Goal: Task Accomplishment & Management: Complete application form

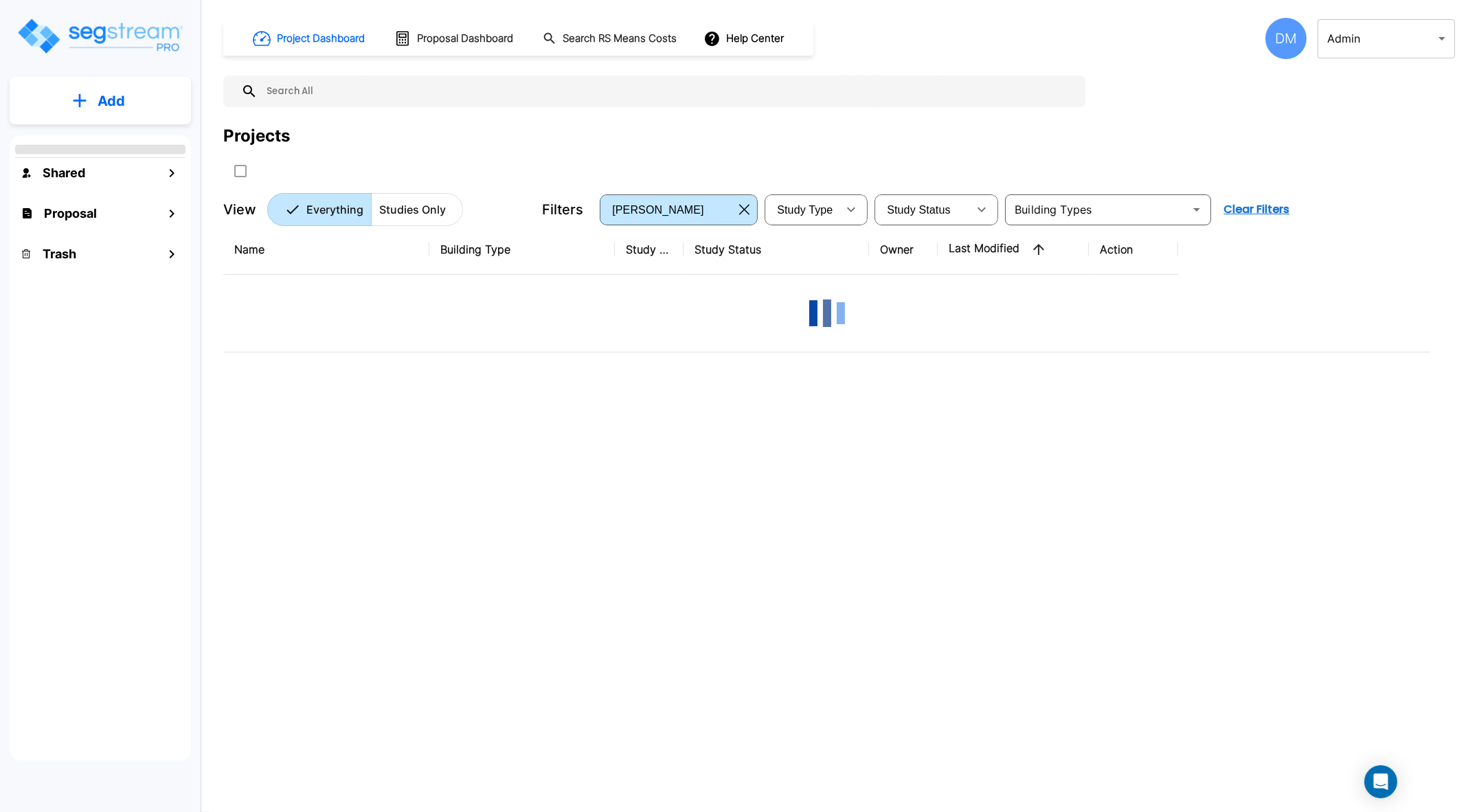
click at [1442, 41] on body "× Your report is being generated. Be patient! × We're working on your Modificat…" at bounding box center [733, 460] width 1466 height 922
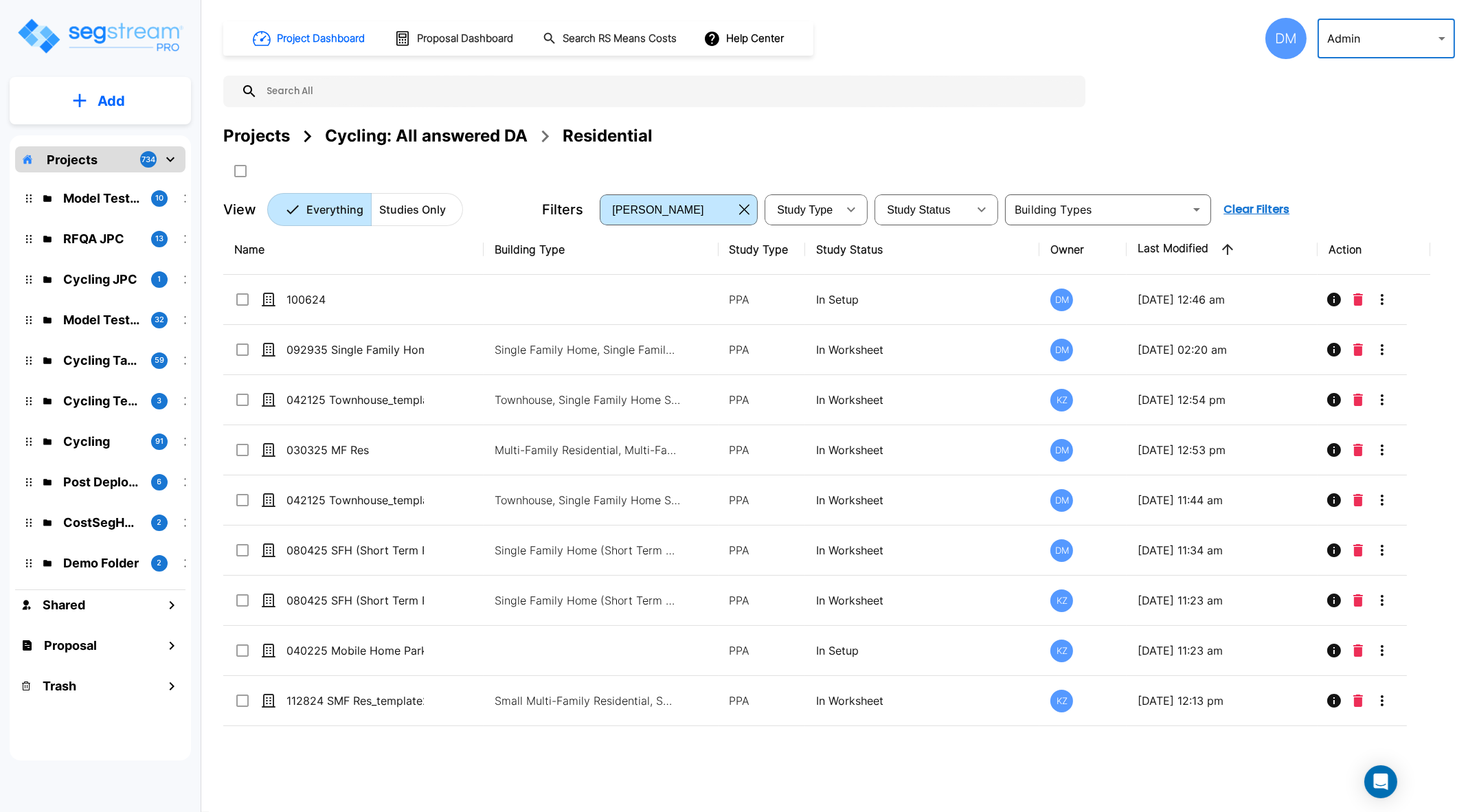
click at [1446, 37] on div at bounding box center [733, 406] width 1466 height 812
click at [1442, 39] on div at bounding box center [733, 406] width 1466 height 812
click at [1444, 39] on body "× Your report is being generated. Be patient! × We're working on your Modificat…" at bounding box center [733, 460] width 1466 height 922
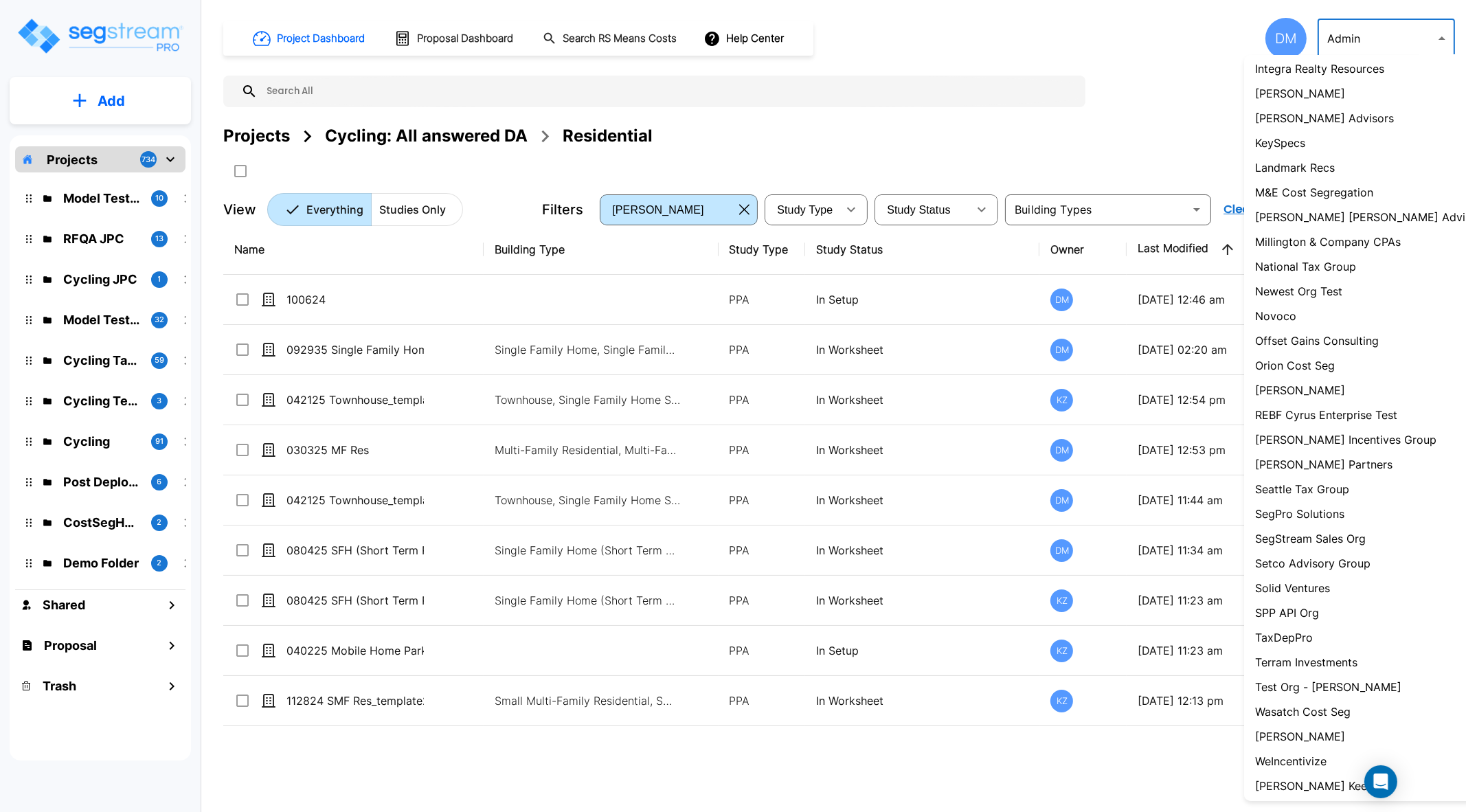
scroll to position [871, 0]
click at [1270, 727] on p "[PERSON_NAME]" at bounding box center [1300, 735] width 90 height 16
type input "84"
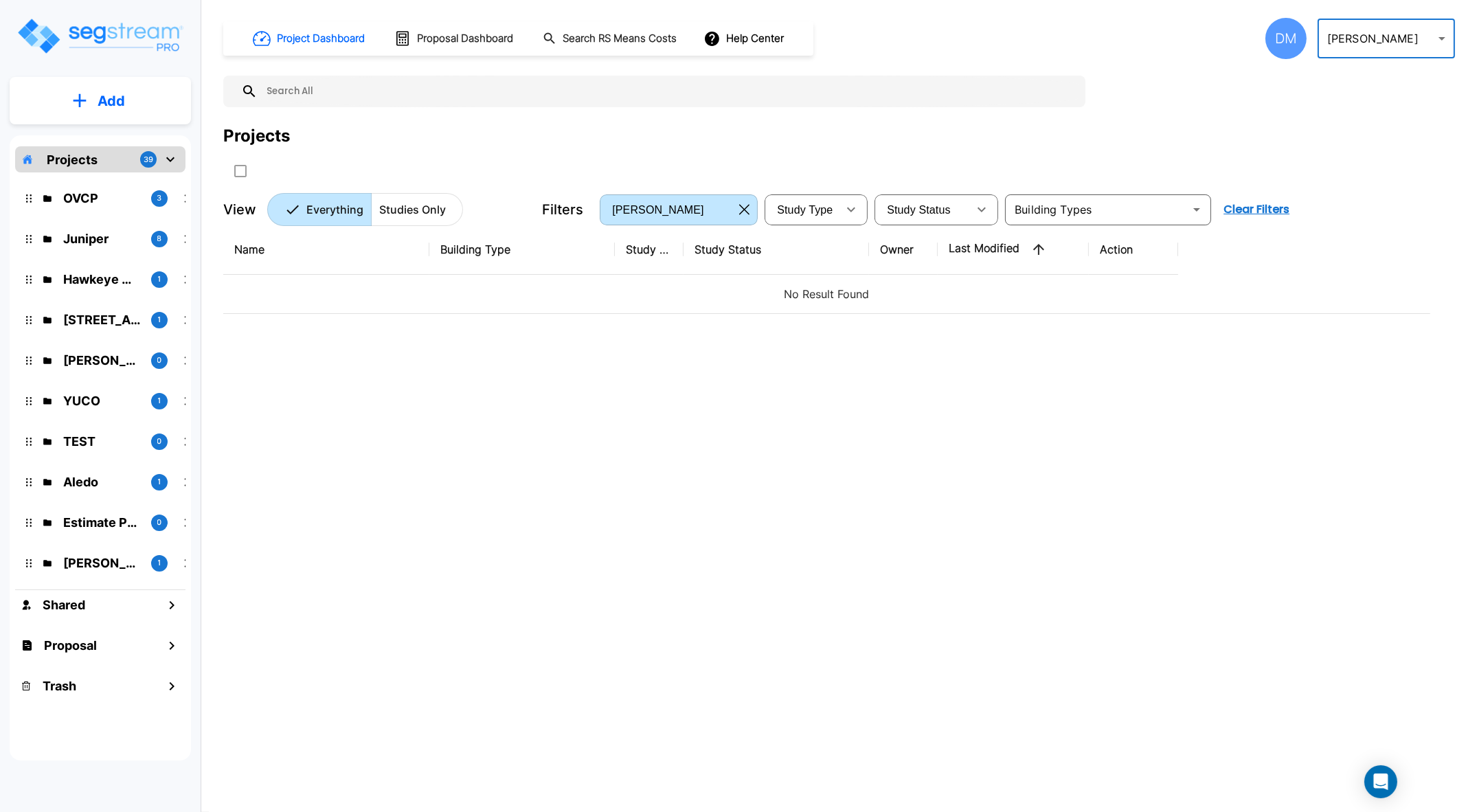
click at [745, 208] on icon "button" at bounding box center [745, 209] width 10 height 11
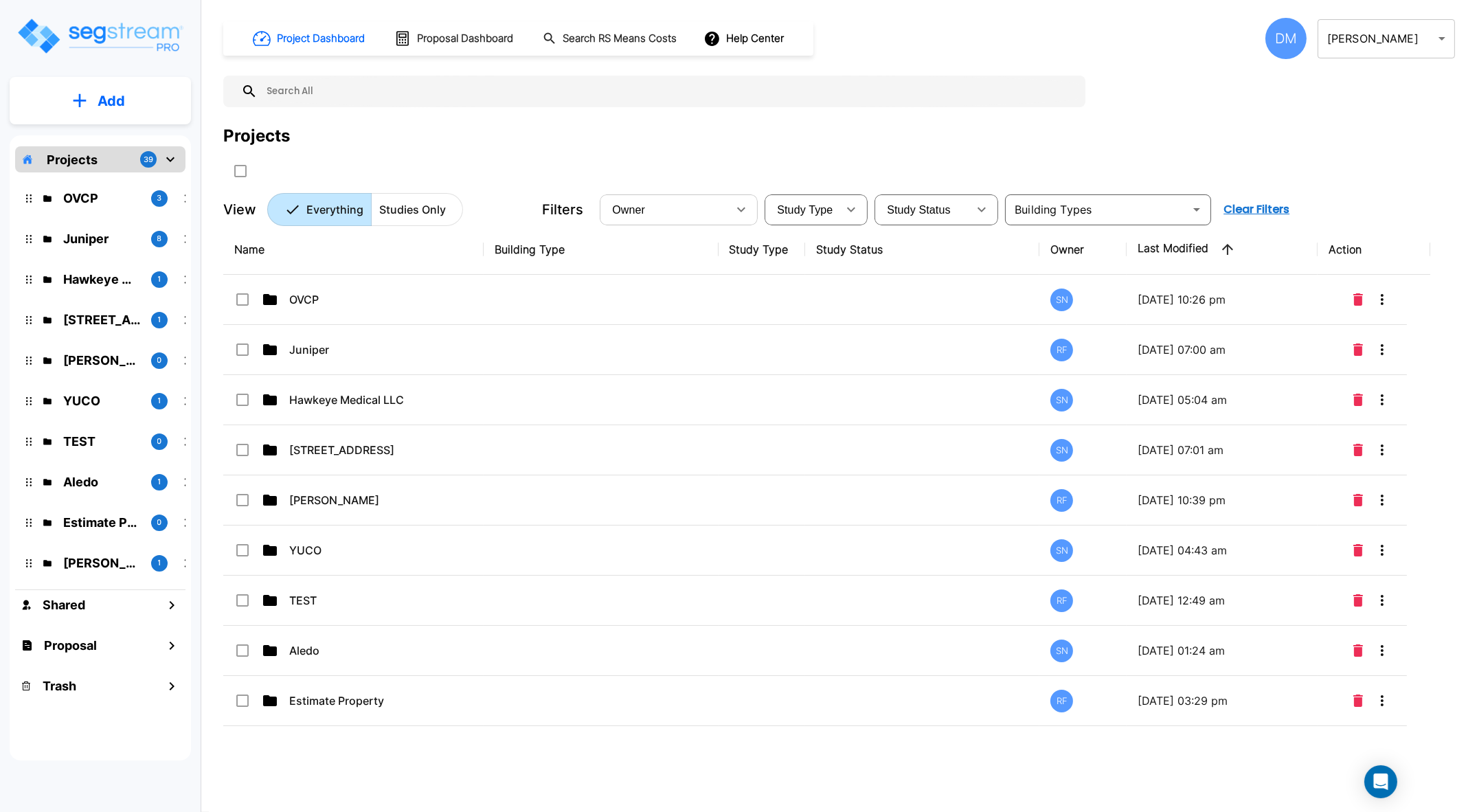
click at [439, 209] on p "Studies Only" at bounding box center [412, 209] width 66 height 16
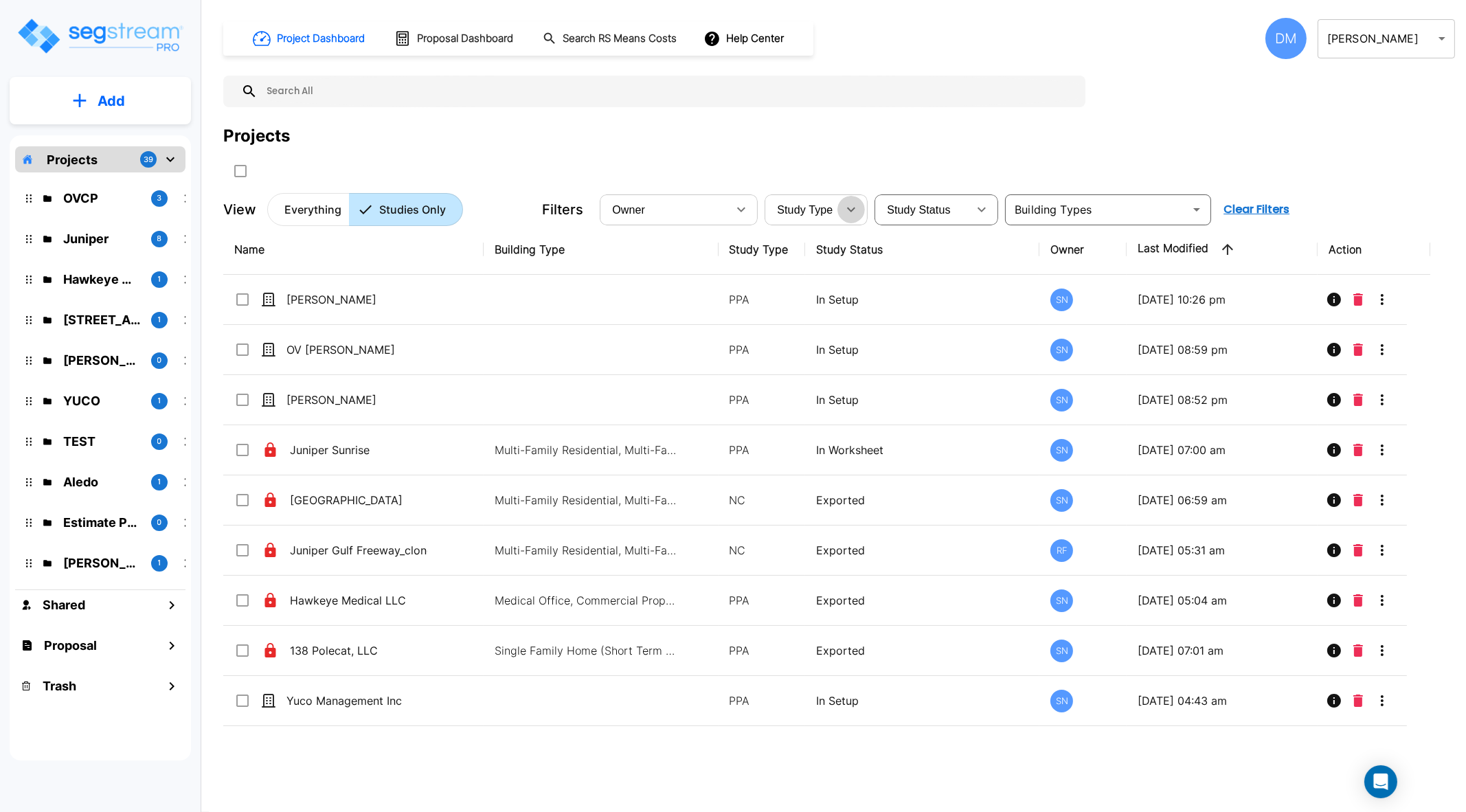
click at [848, 213] on icon "button" at bounding box center [851, 209] width 16 height 16
click at [983, 198] on button "button" at bounding box center [982, 209] width 28 height 28
click at [926, 326] on li "Exported" at bounding box center [938, 321] width 124 height 25
type input "Exported"
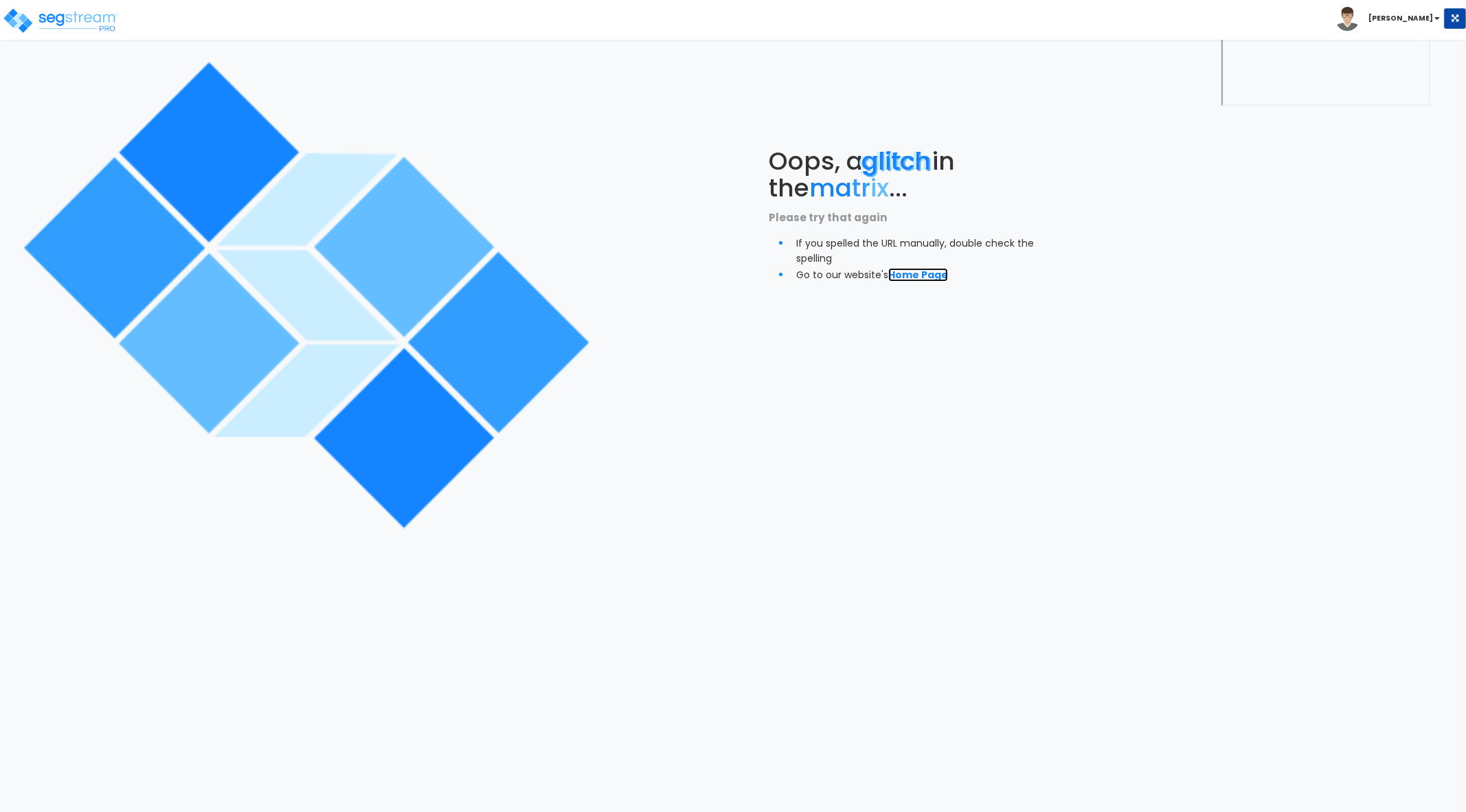
click at [929, 276] on link "Home Page" at bounding box center [918, 274] width 60 height 13
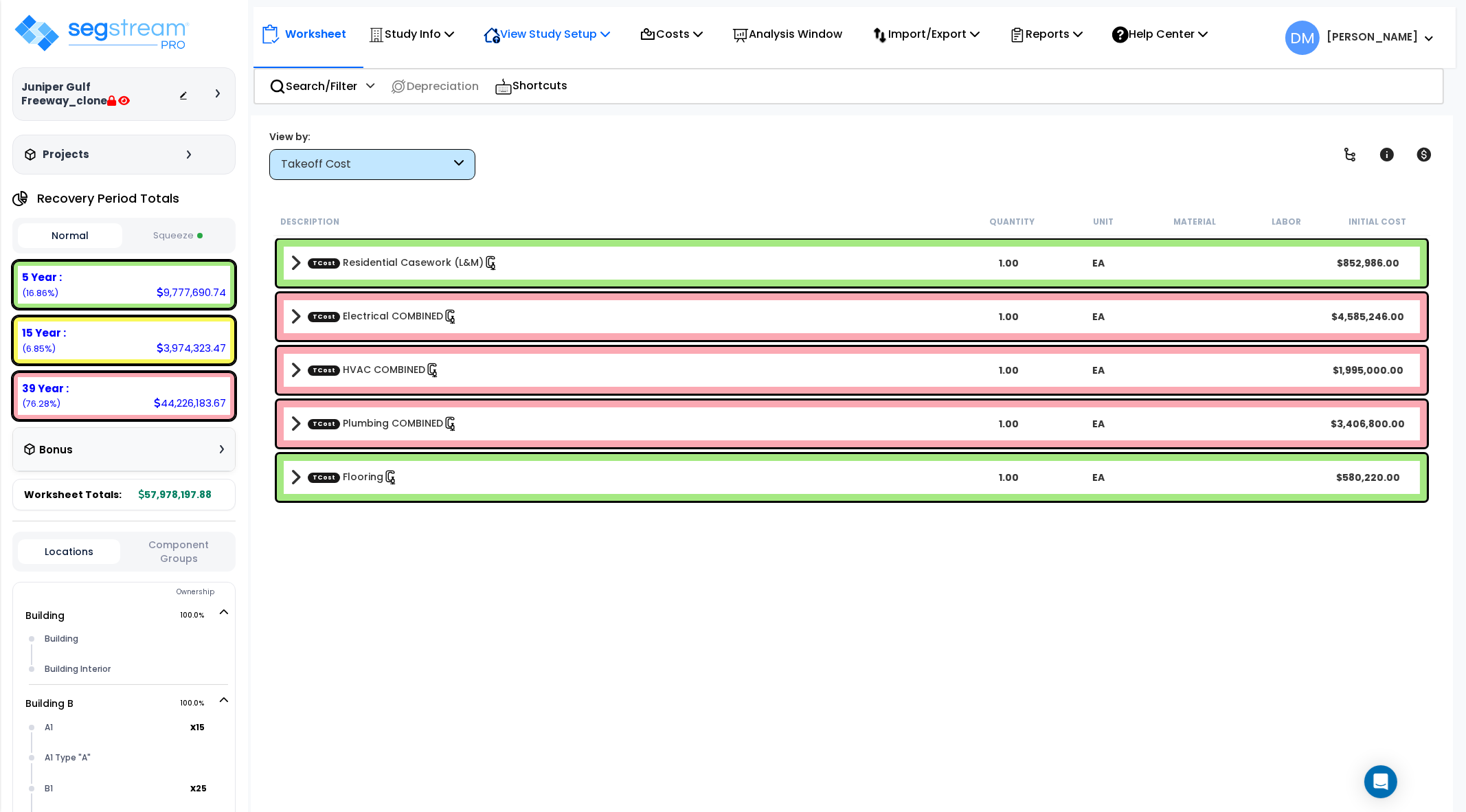
click at [610, 32] on icon at bounding box center [605, 34] width 10 height 11
click at [594, 89] on link "View Questionnaire" at bounding box center [545, 94] width 136 height 28
click at [599, 38] on p "View Study Setup" at bounding box center [547, 34] width 127 height 19
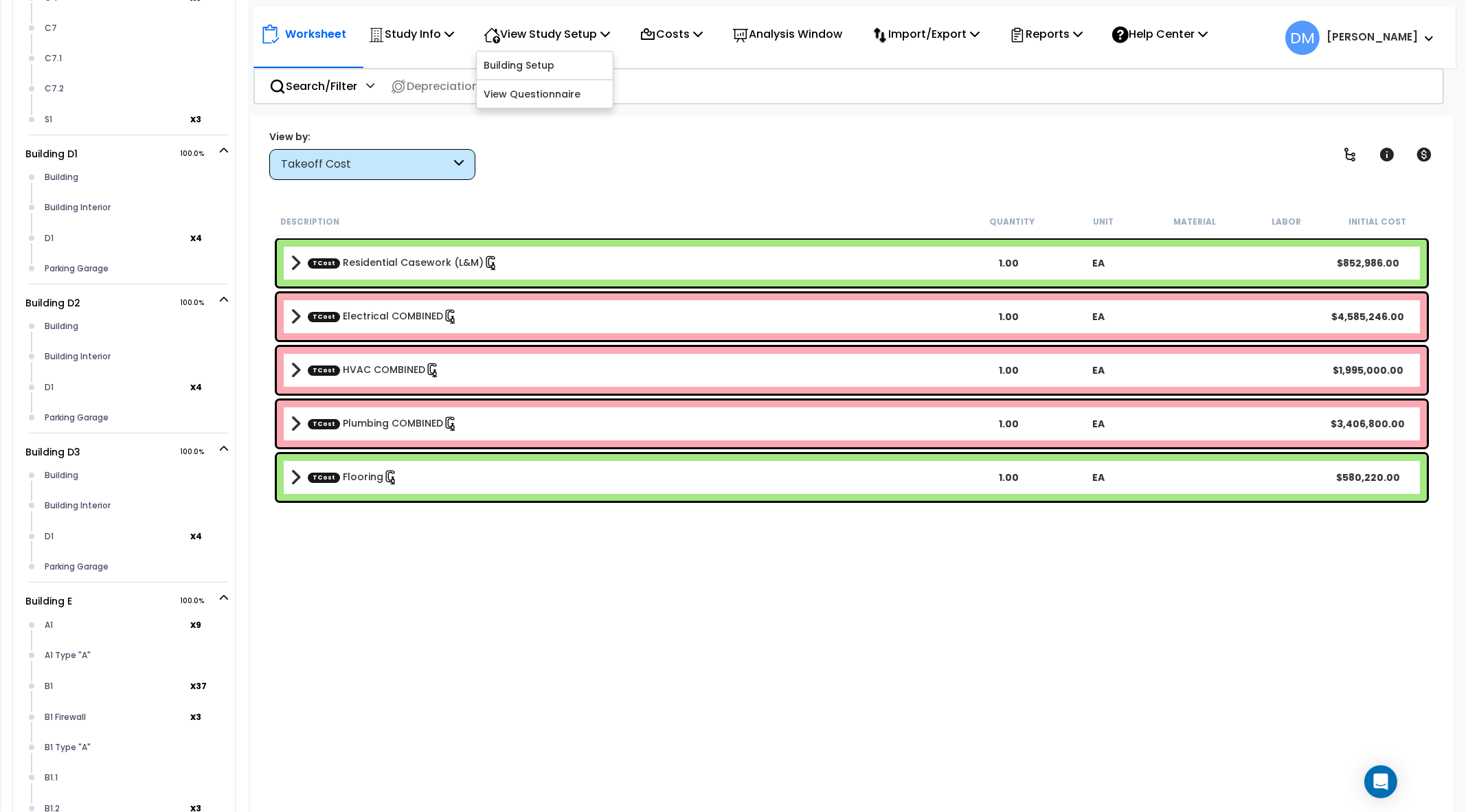
scroll to position [944, 0]
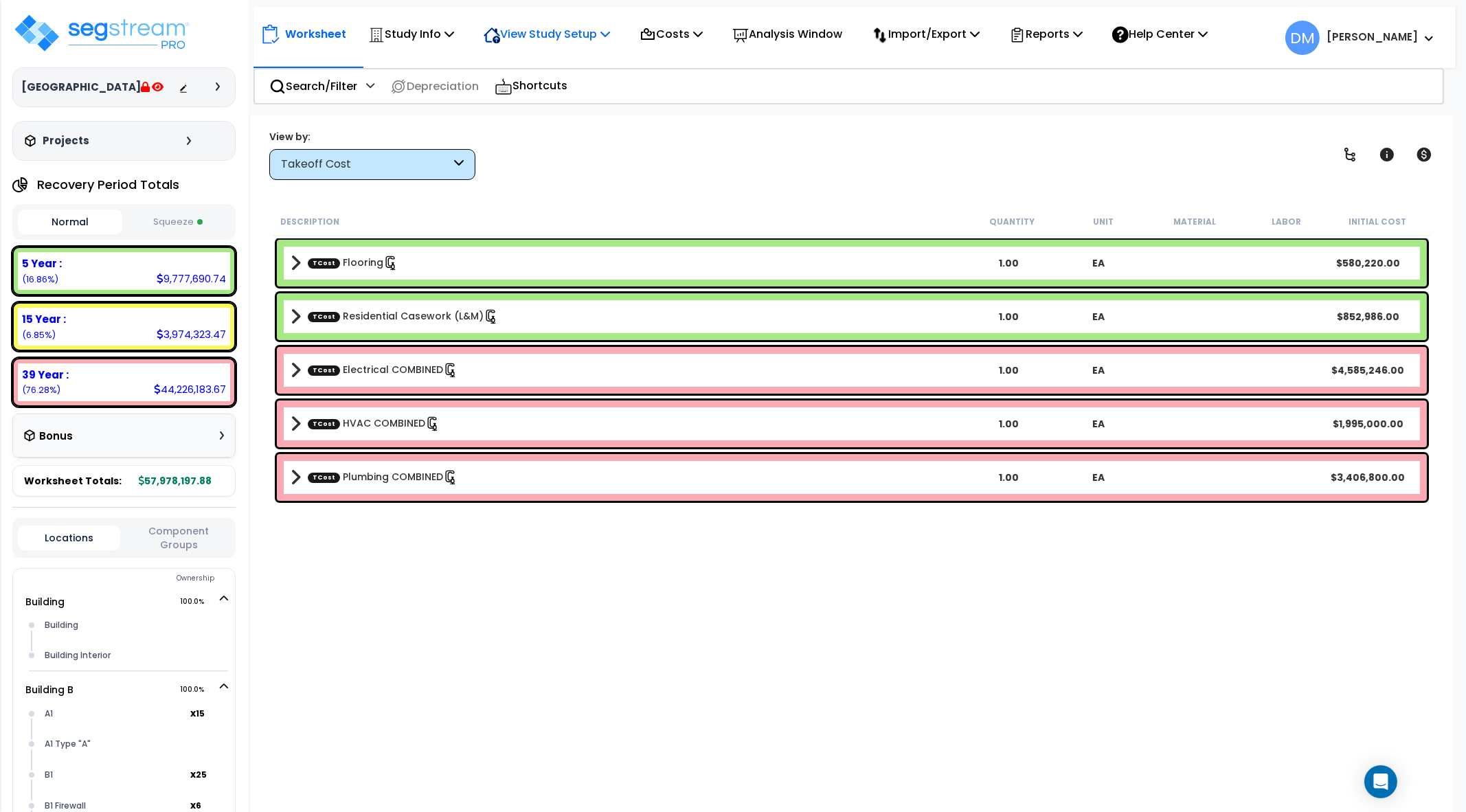
click at [594, 32] on p "View Study Setup" at bounding box center [547, 34] width 127 height 19
click at [583, 89] on link "View Questionnaire" at bounding box center [545, 94] width 136 height 28
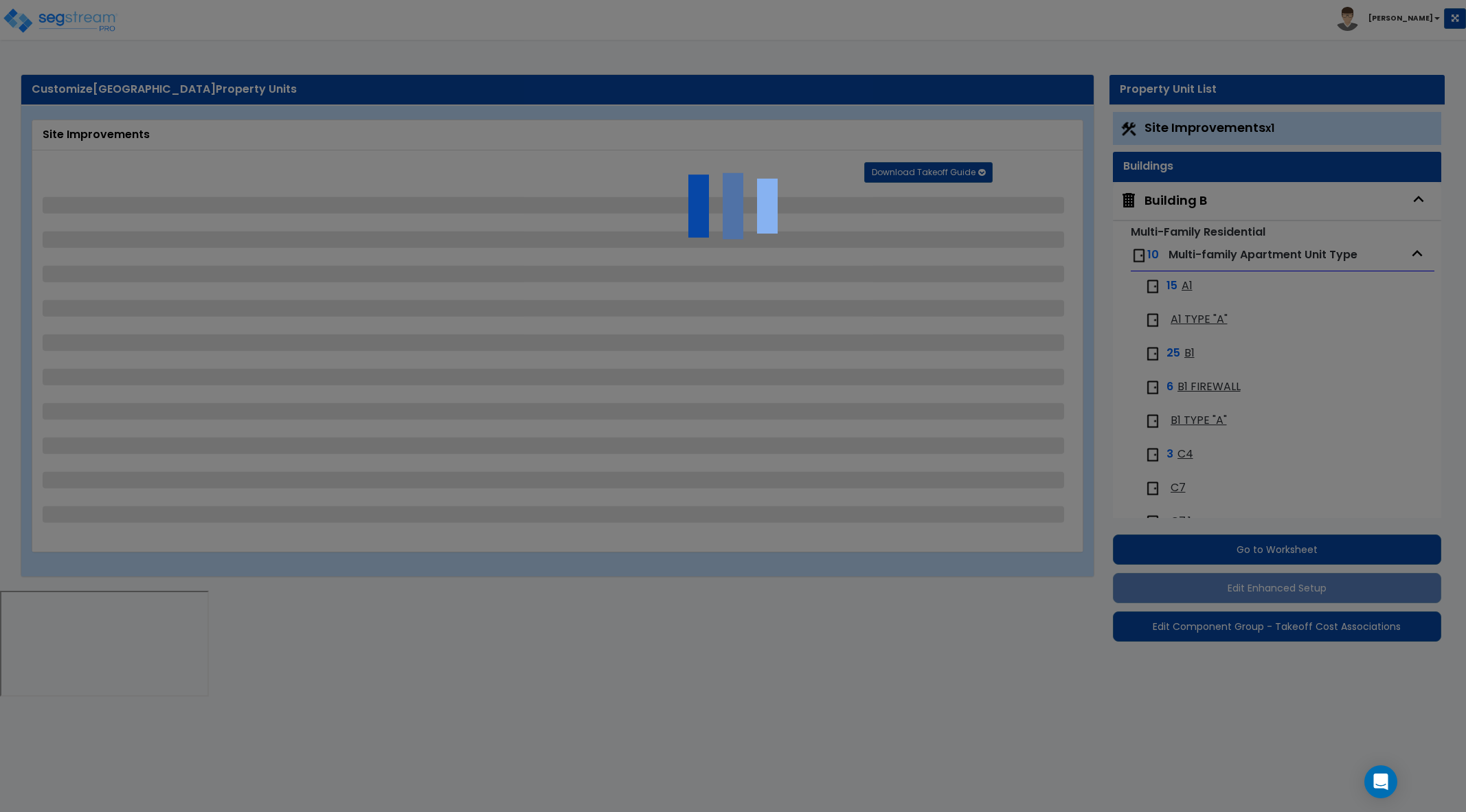
select select "2"
select select "1"
select select "2"
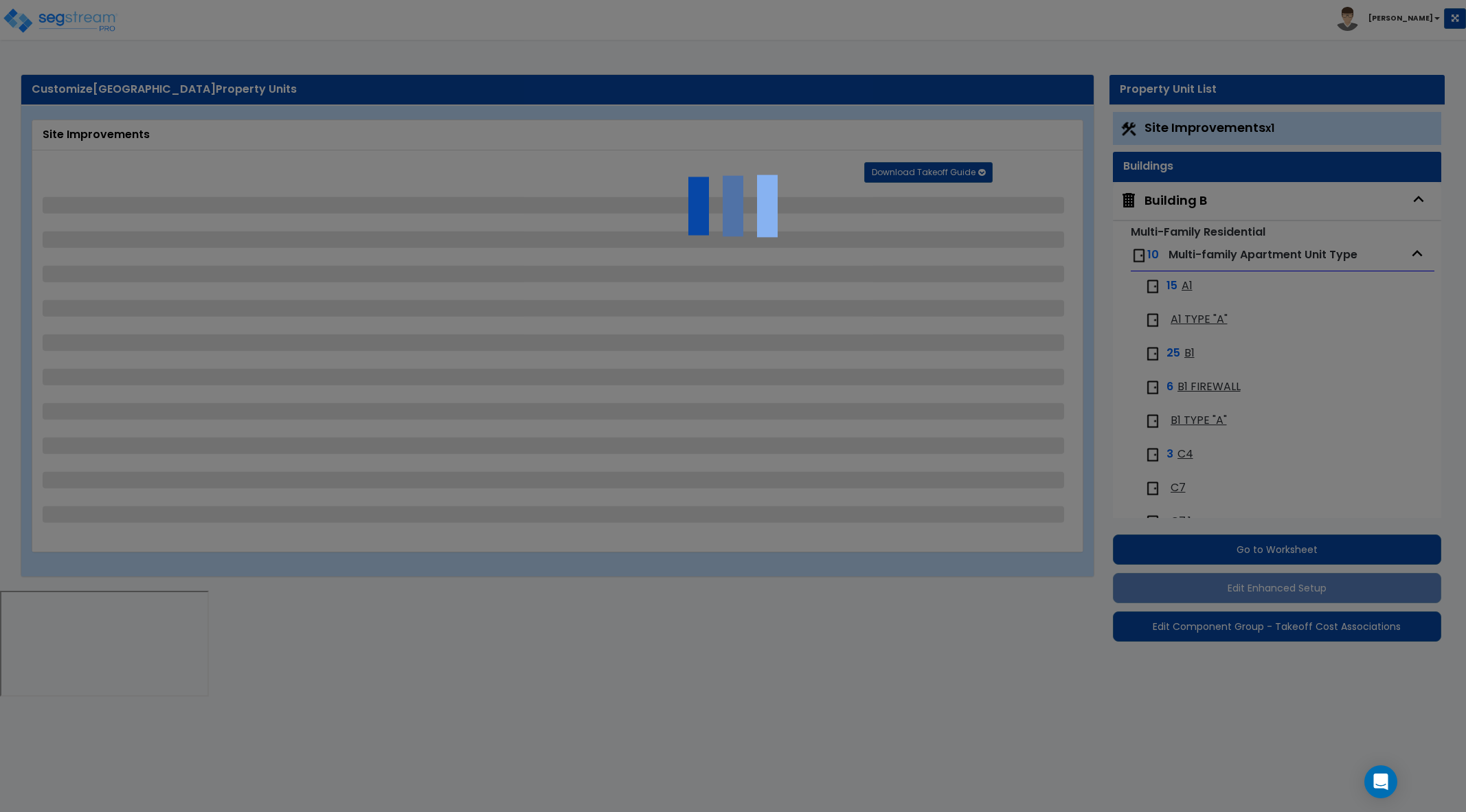
select select "1"
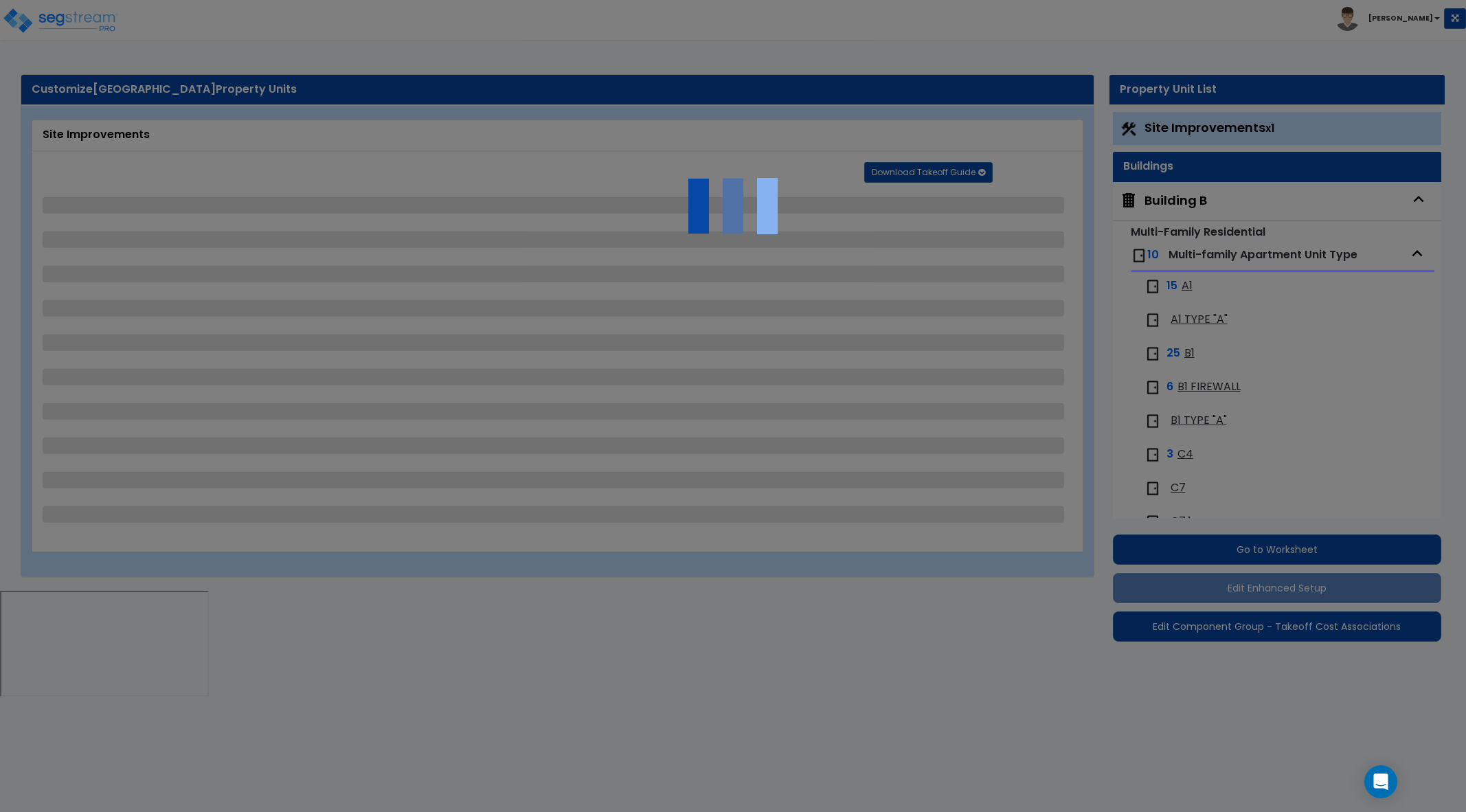
select select "7"
select select "1"
select select "2"
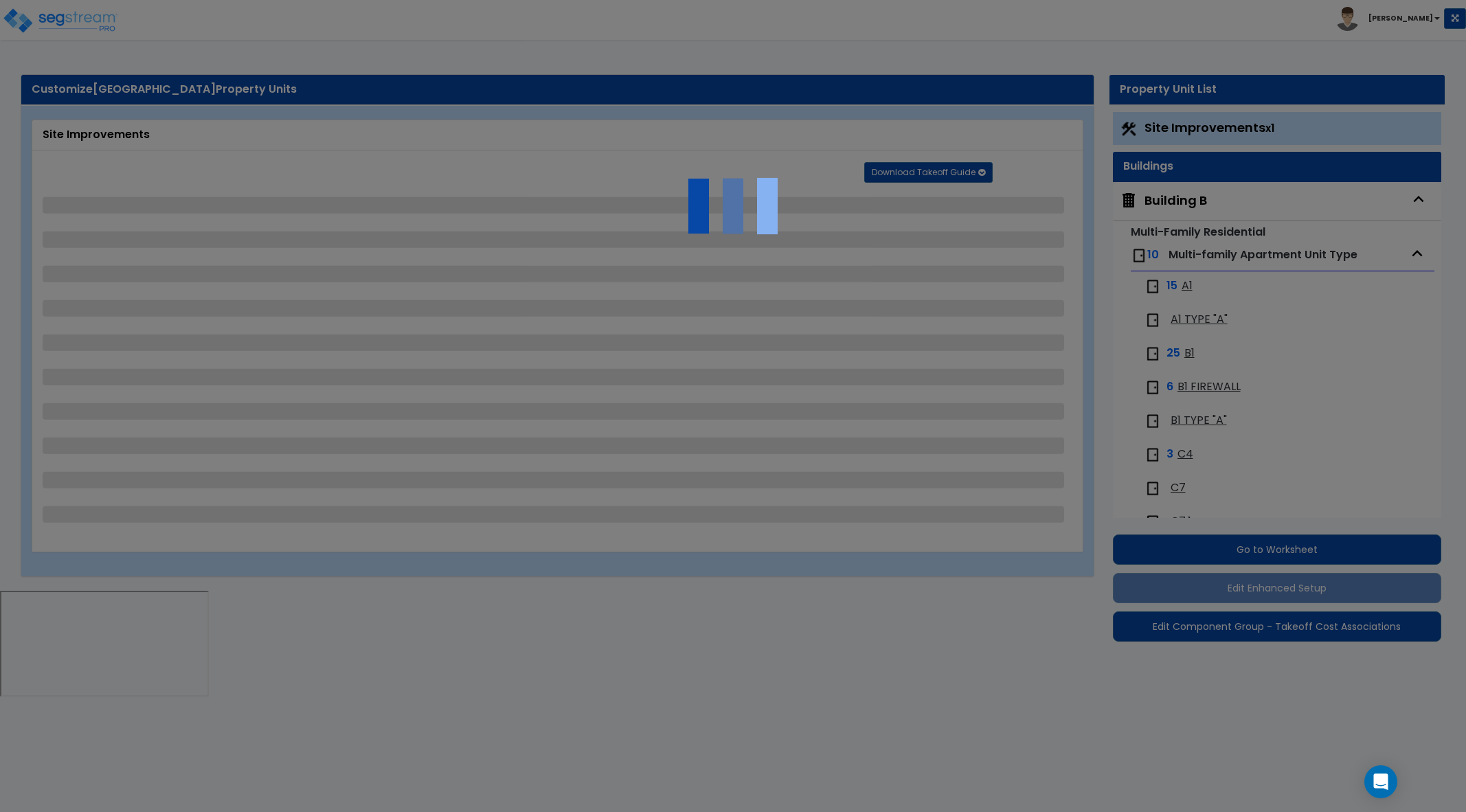
select select "2"
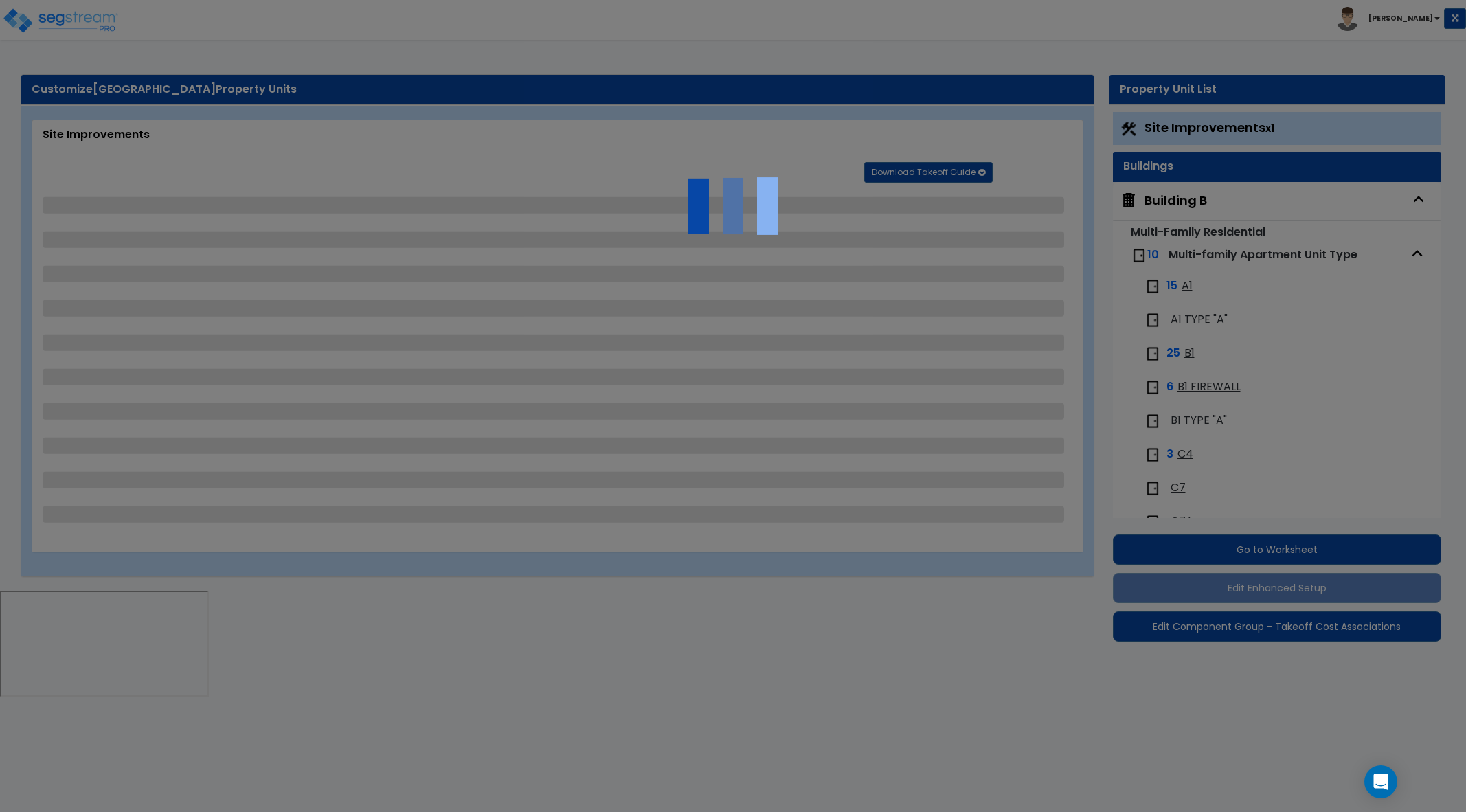
select select "1"
select select "3"
select select "1"
select select "3"
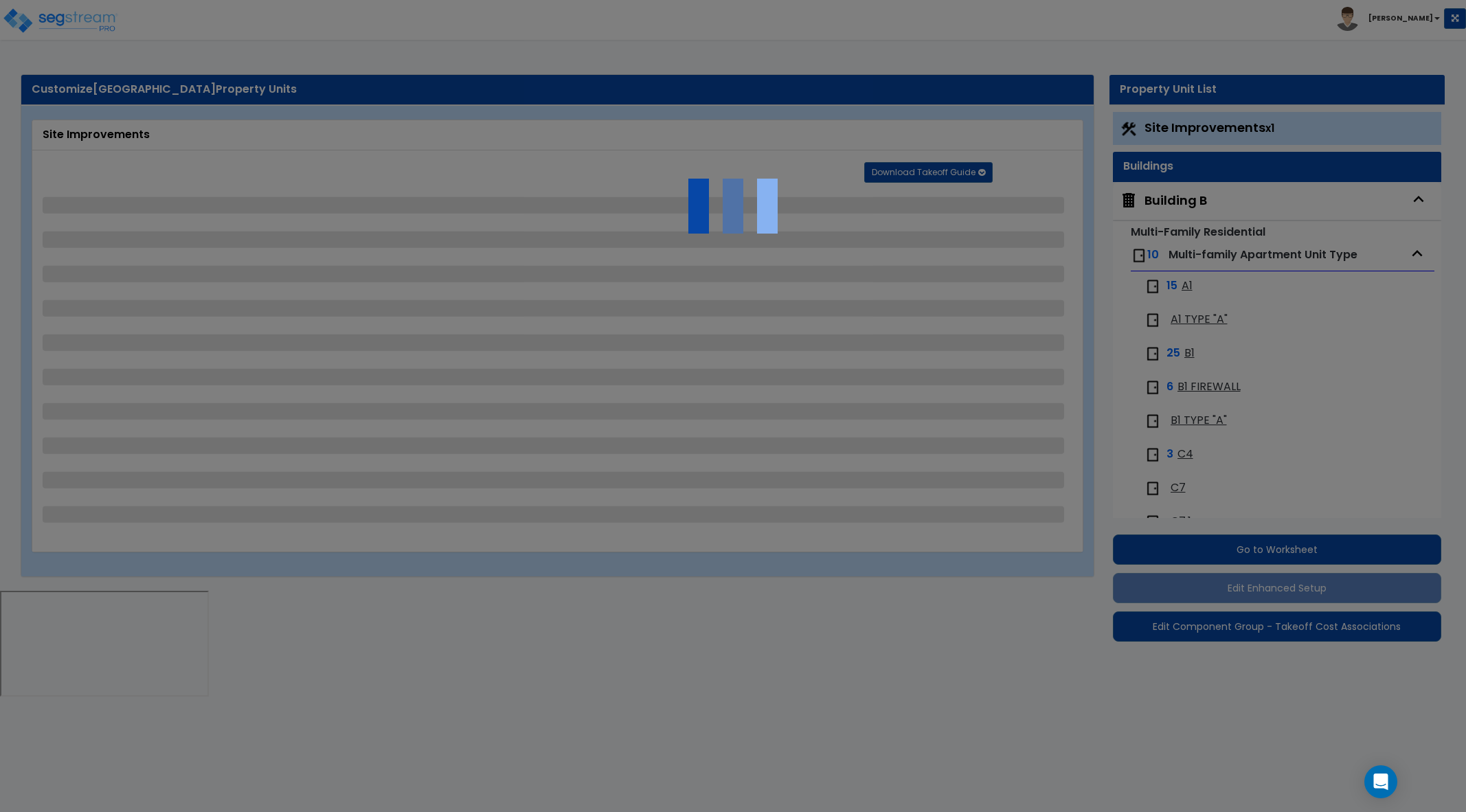
select select "2"
select select "1"
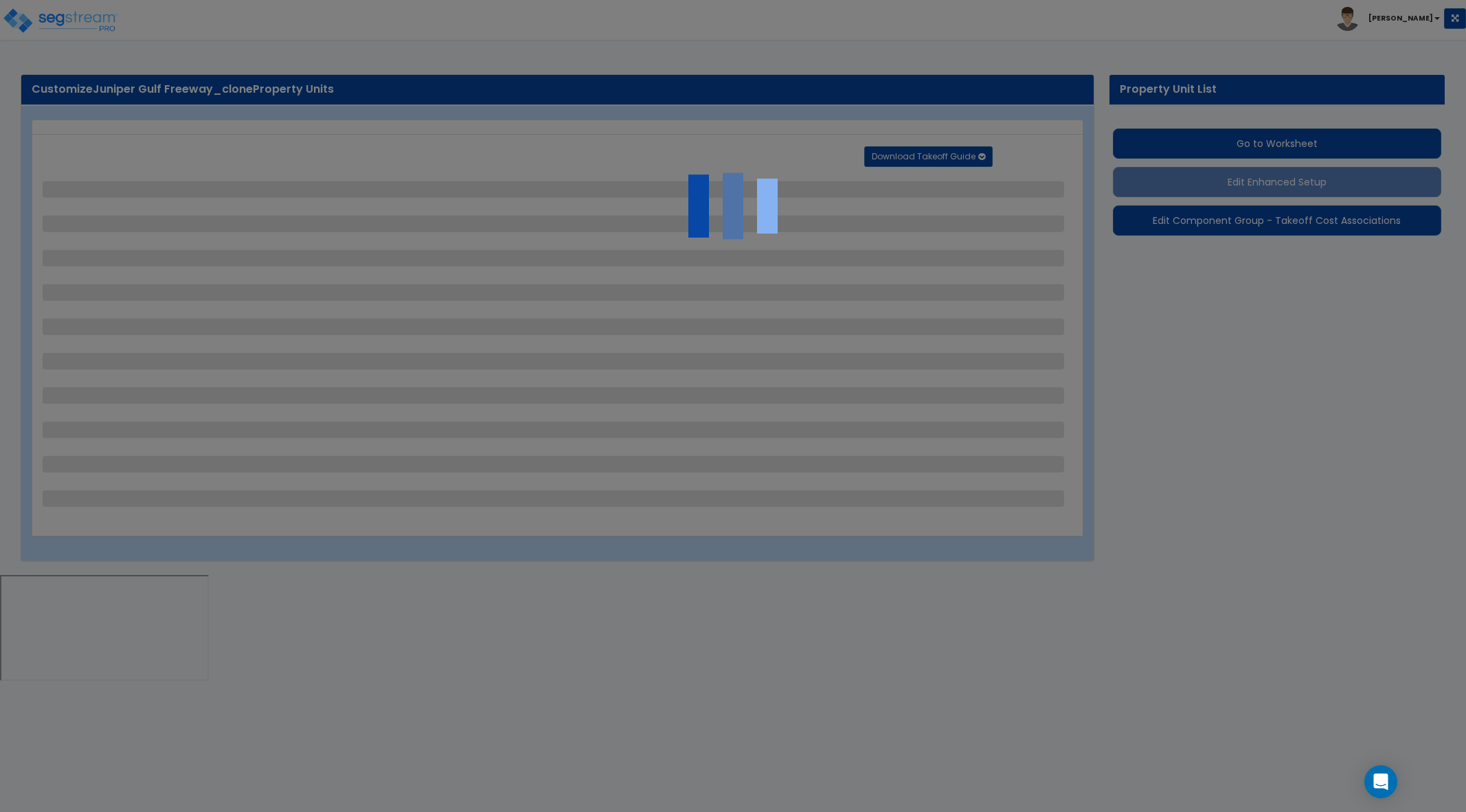
select select "2"
select select "1"
select select "2"
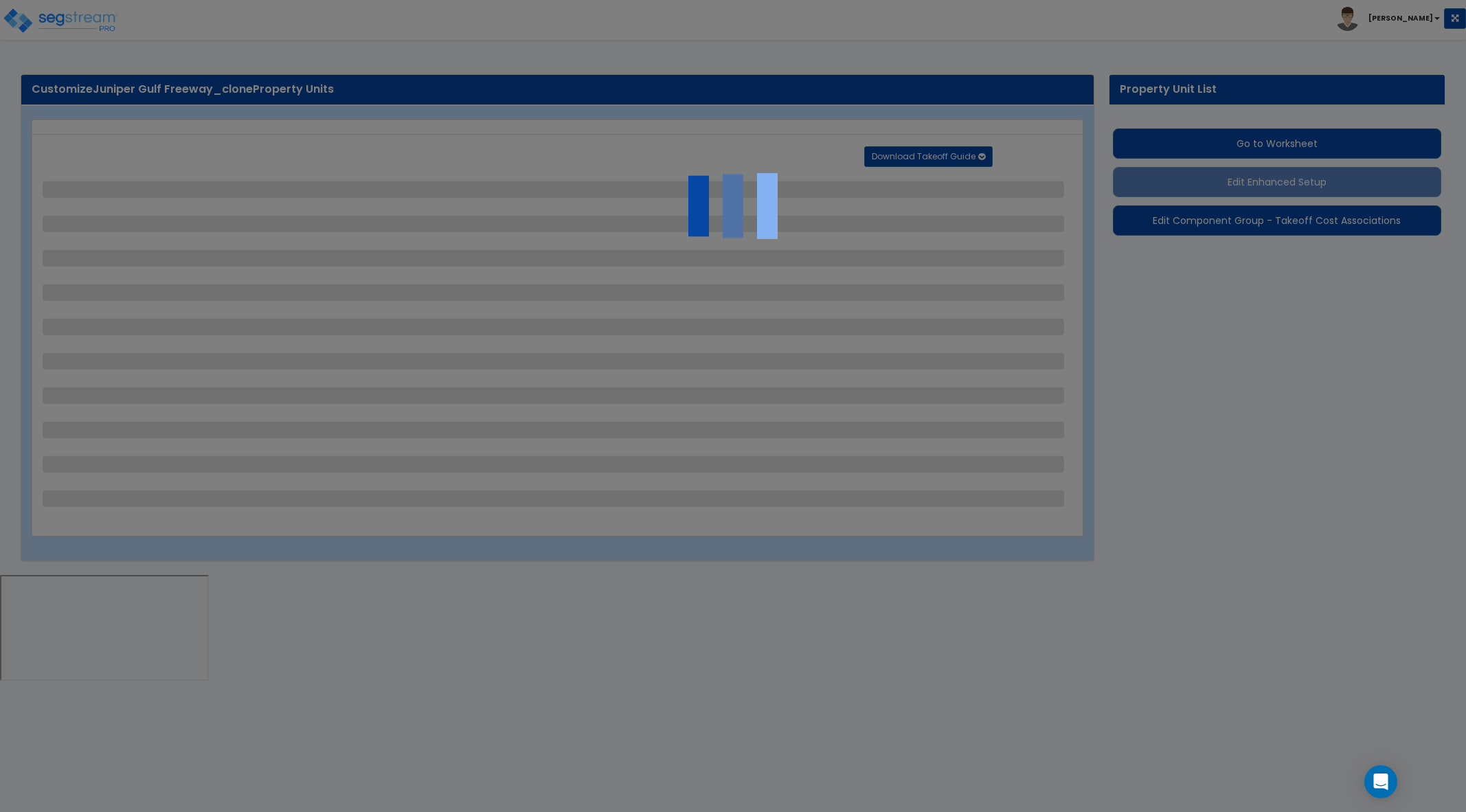
select select "1"
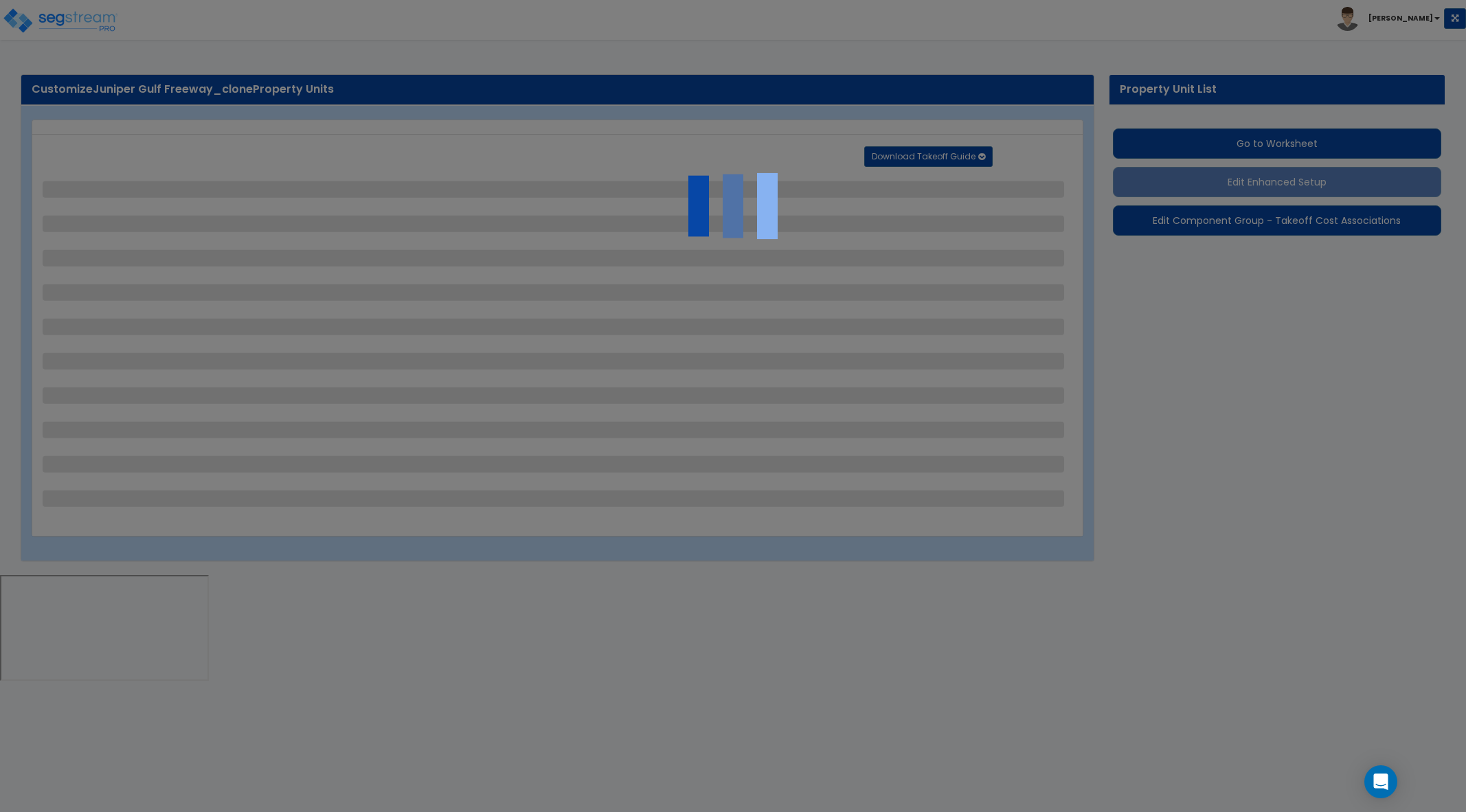
select select "7"
select select "1"
select select "2"
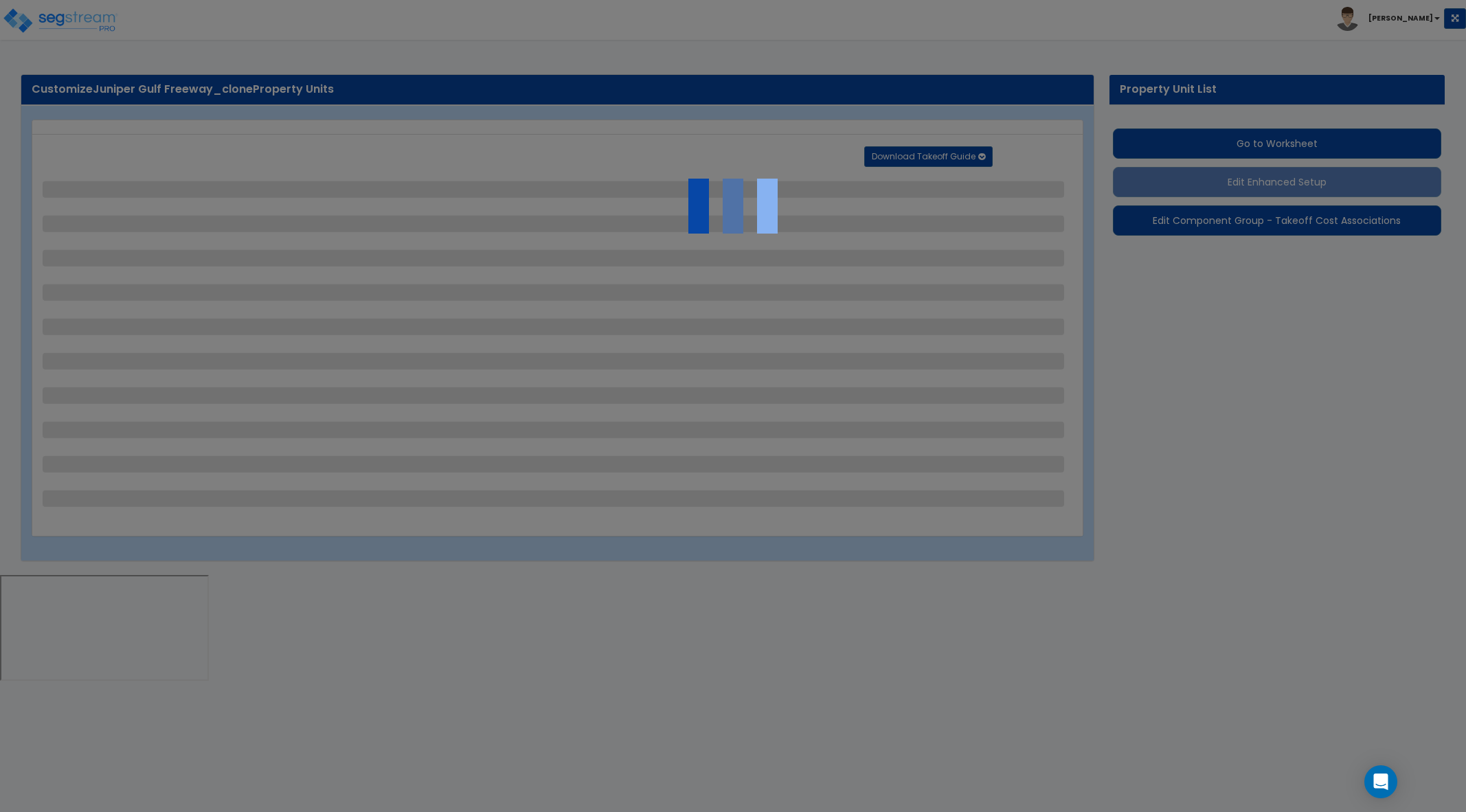
select select "2"
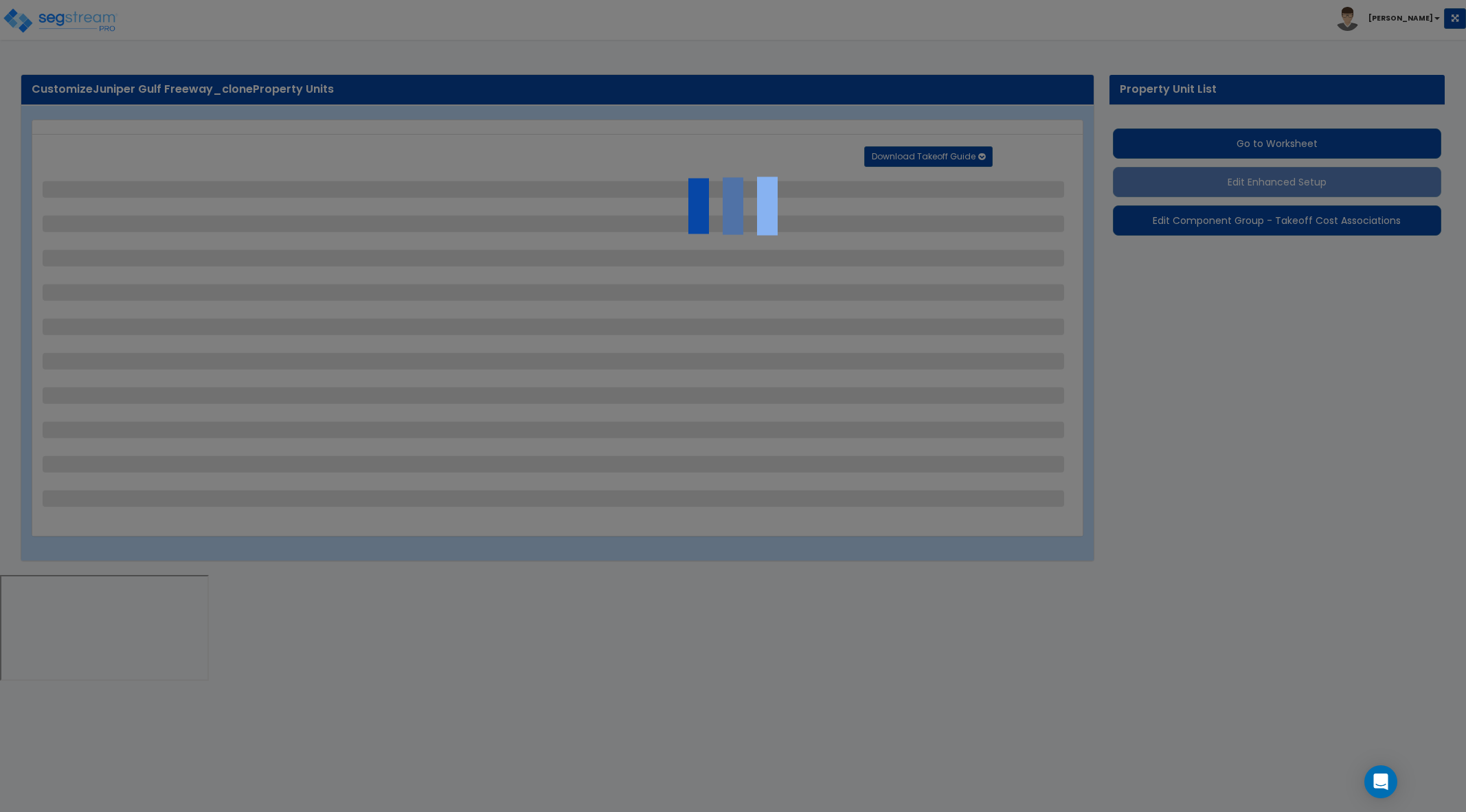
select select "1"
select select "3"
select select "1"
select select "3"
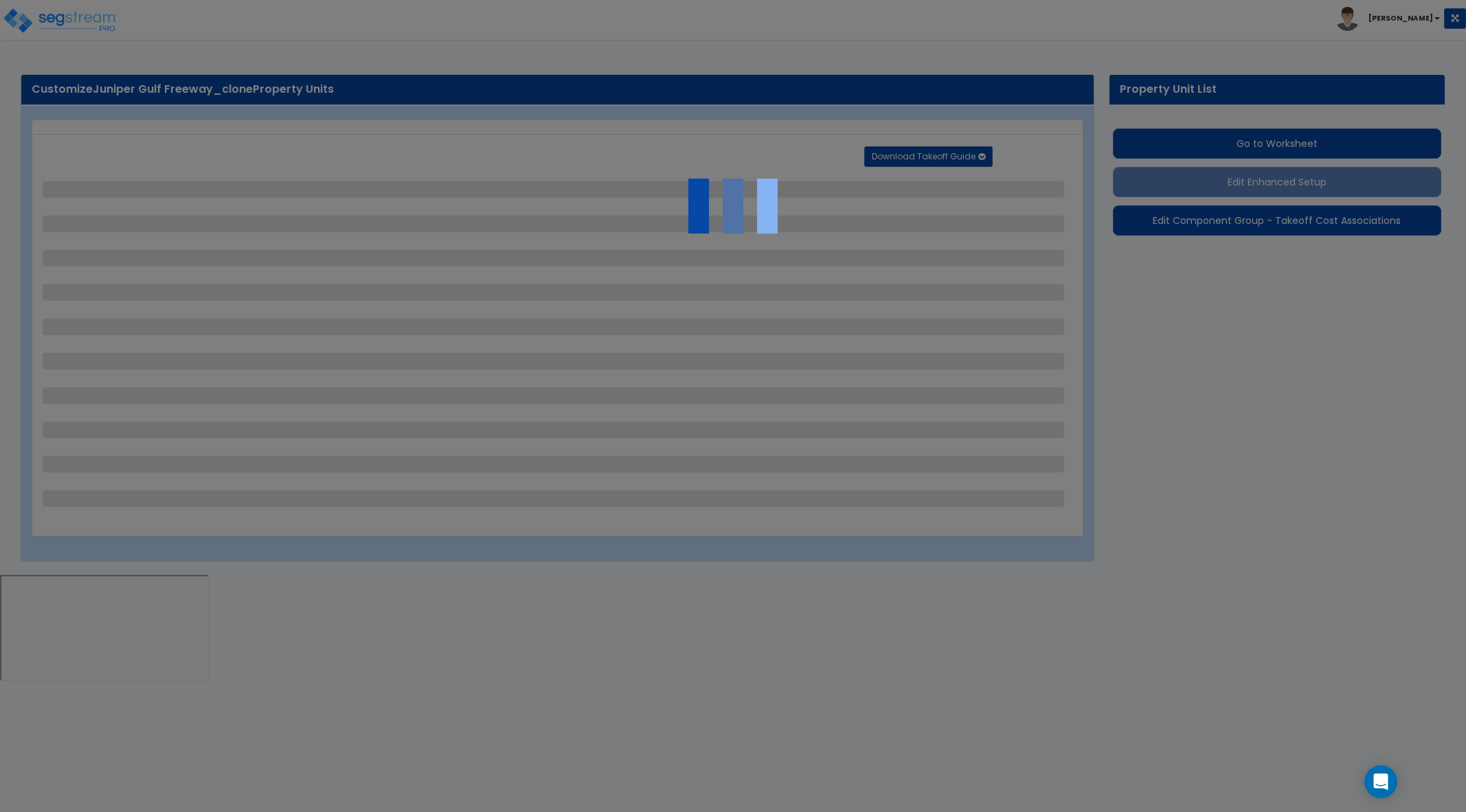
select select "2"
select select "1"
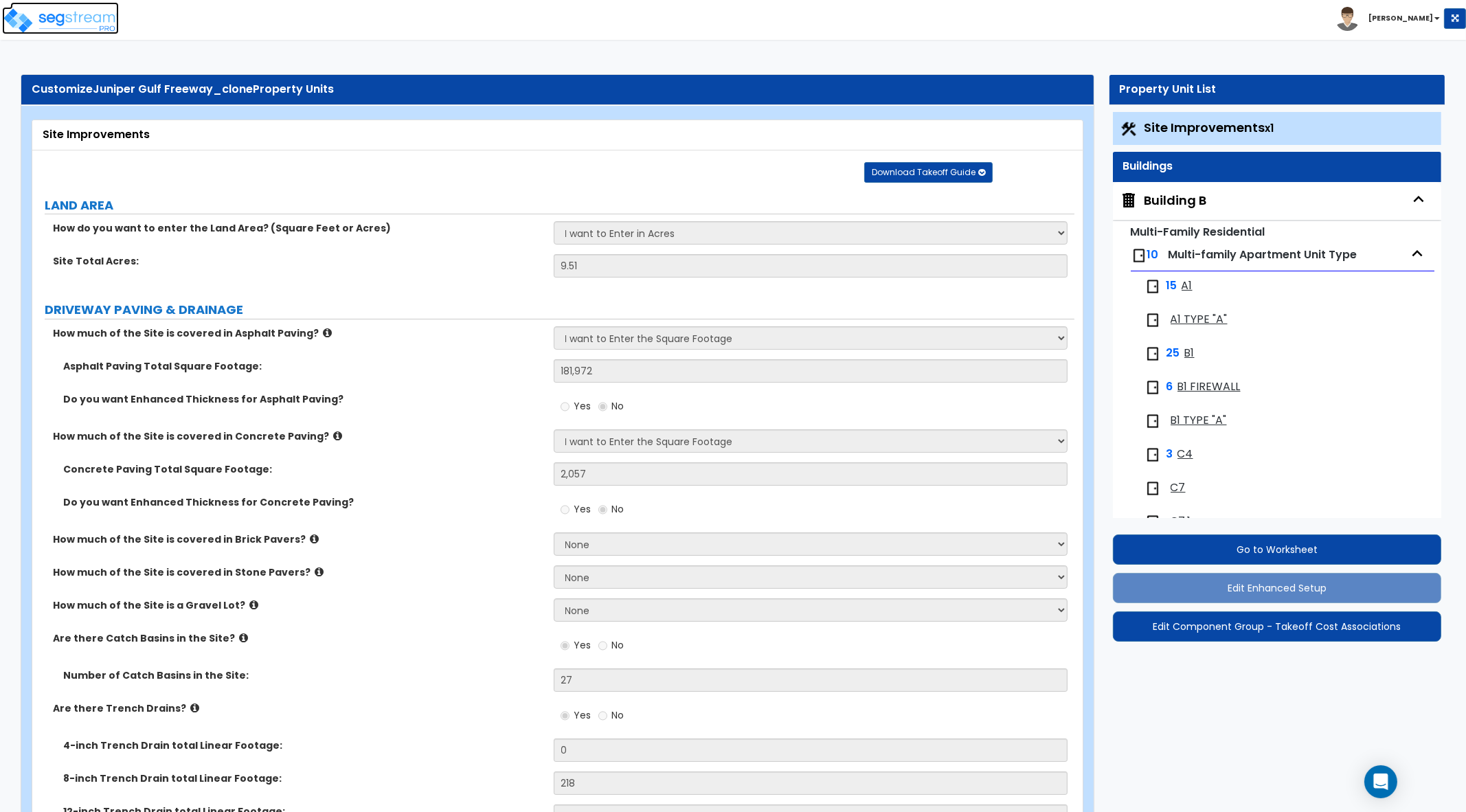
click at [69, 29] on img at bounding box center [60, 20] width 117 height 28
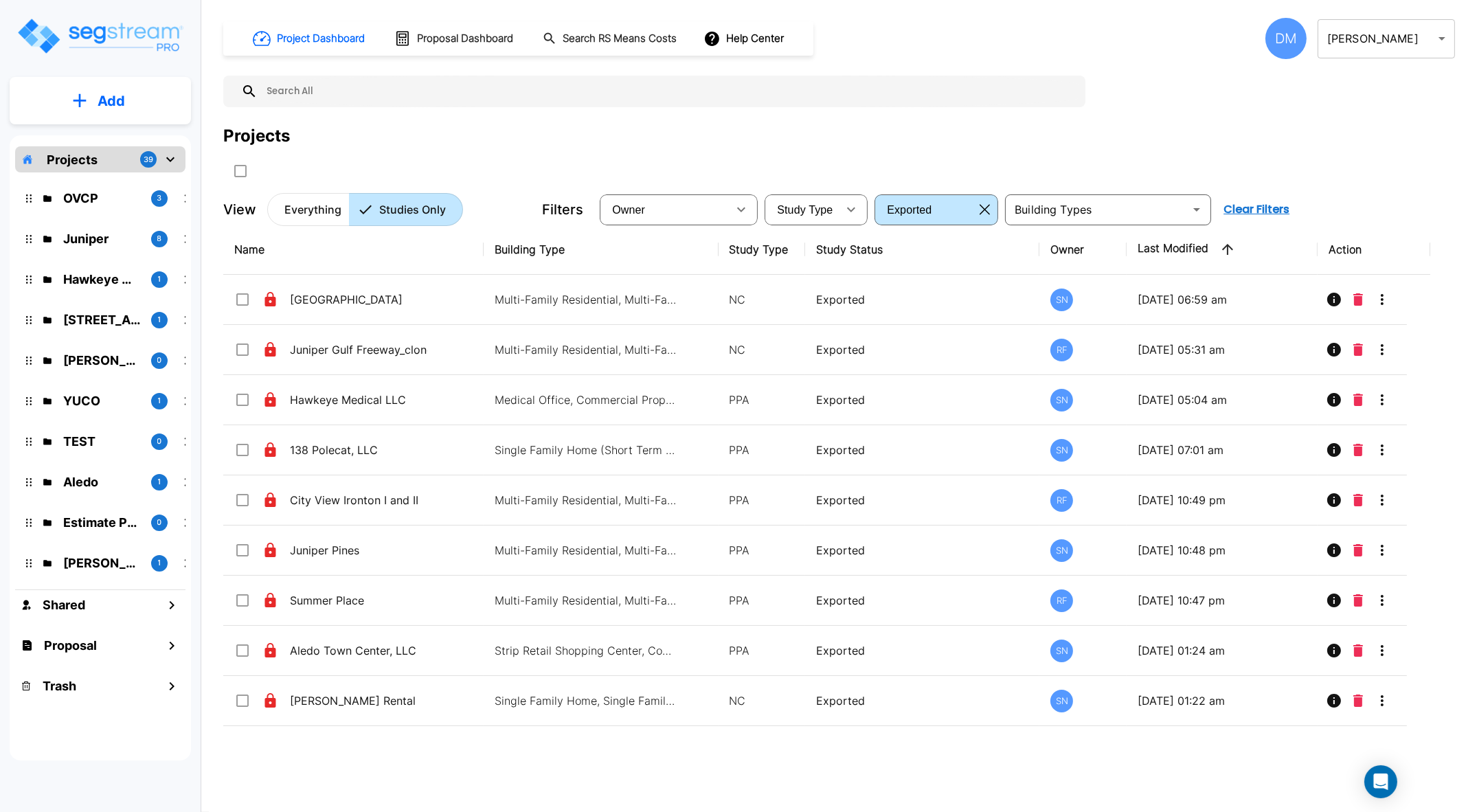
click at [1435, 38] on body "× Your report is being generated. Be patient! × We're working on your Modificat…" at bounding box center [733, 460] width 1466 height 922
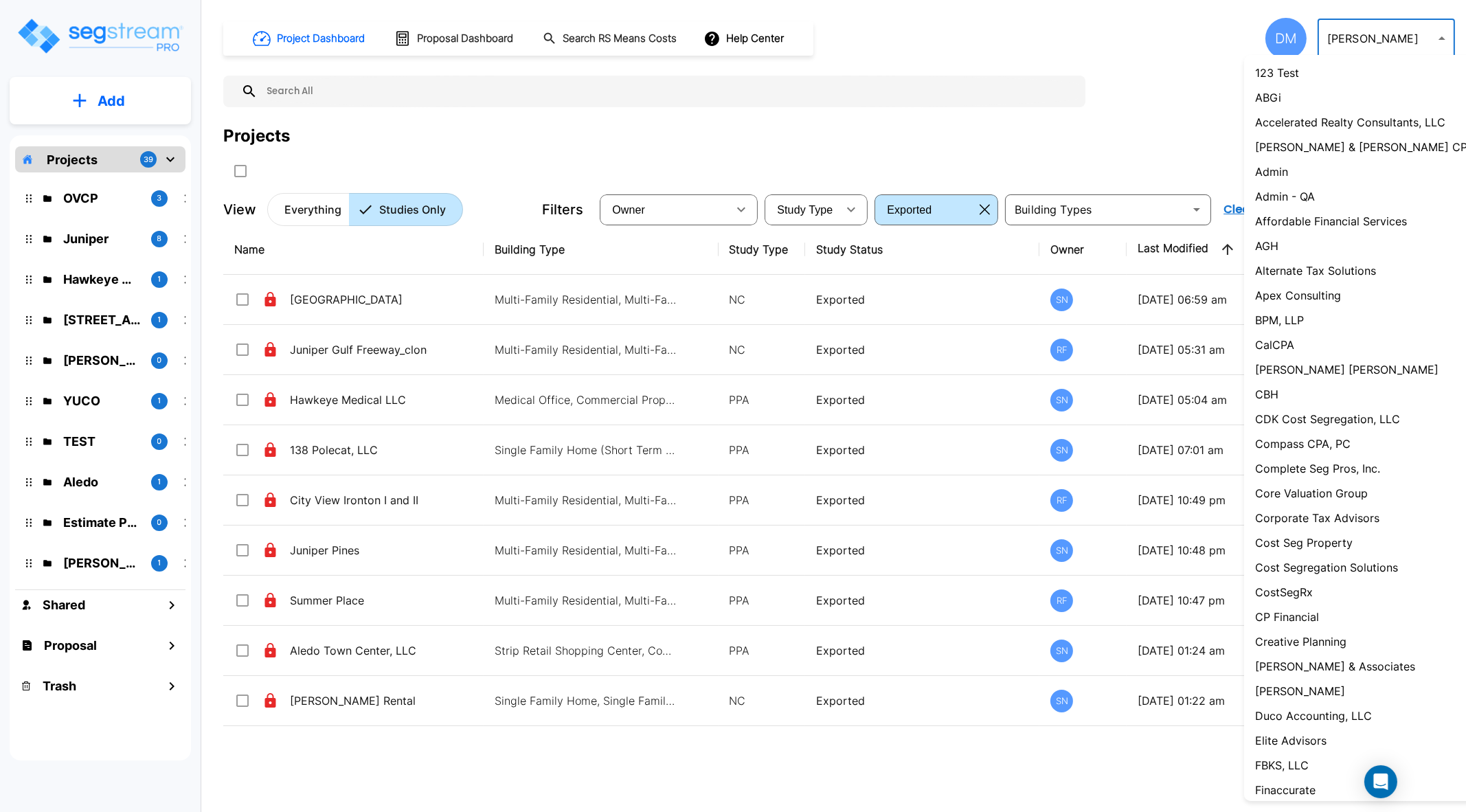
click at [1292, 169] on li "Admin" at bounding box center [1371, 171] width 254 height 25
type input "1"
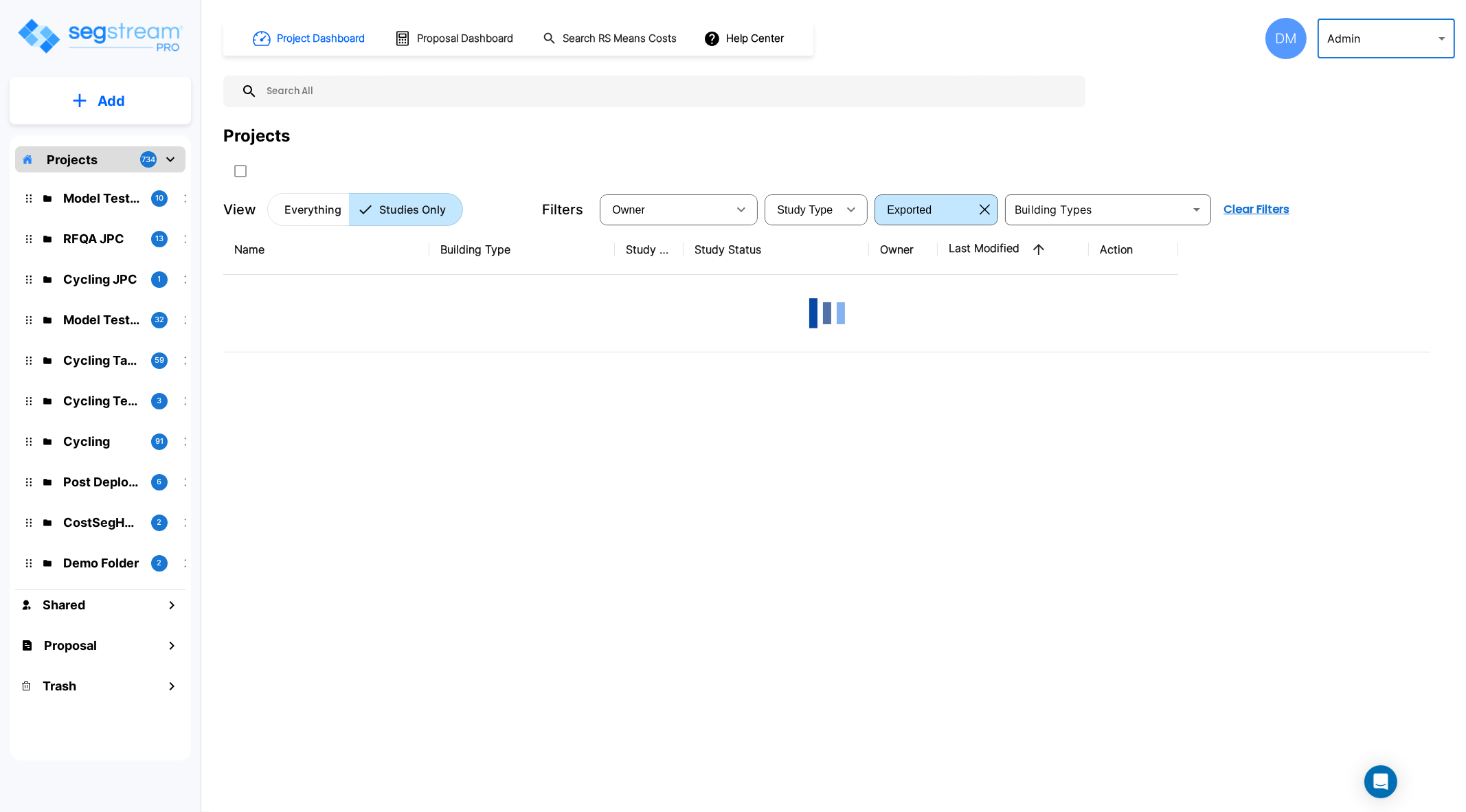
click at [1043, 40] on div "Project Dashboard Proposal Dashboard Search RS Means Costs Help Center DM Admin…" at bounding box center [839, 38] width 1232 height 41
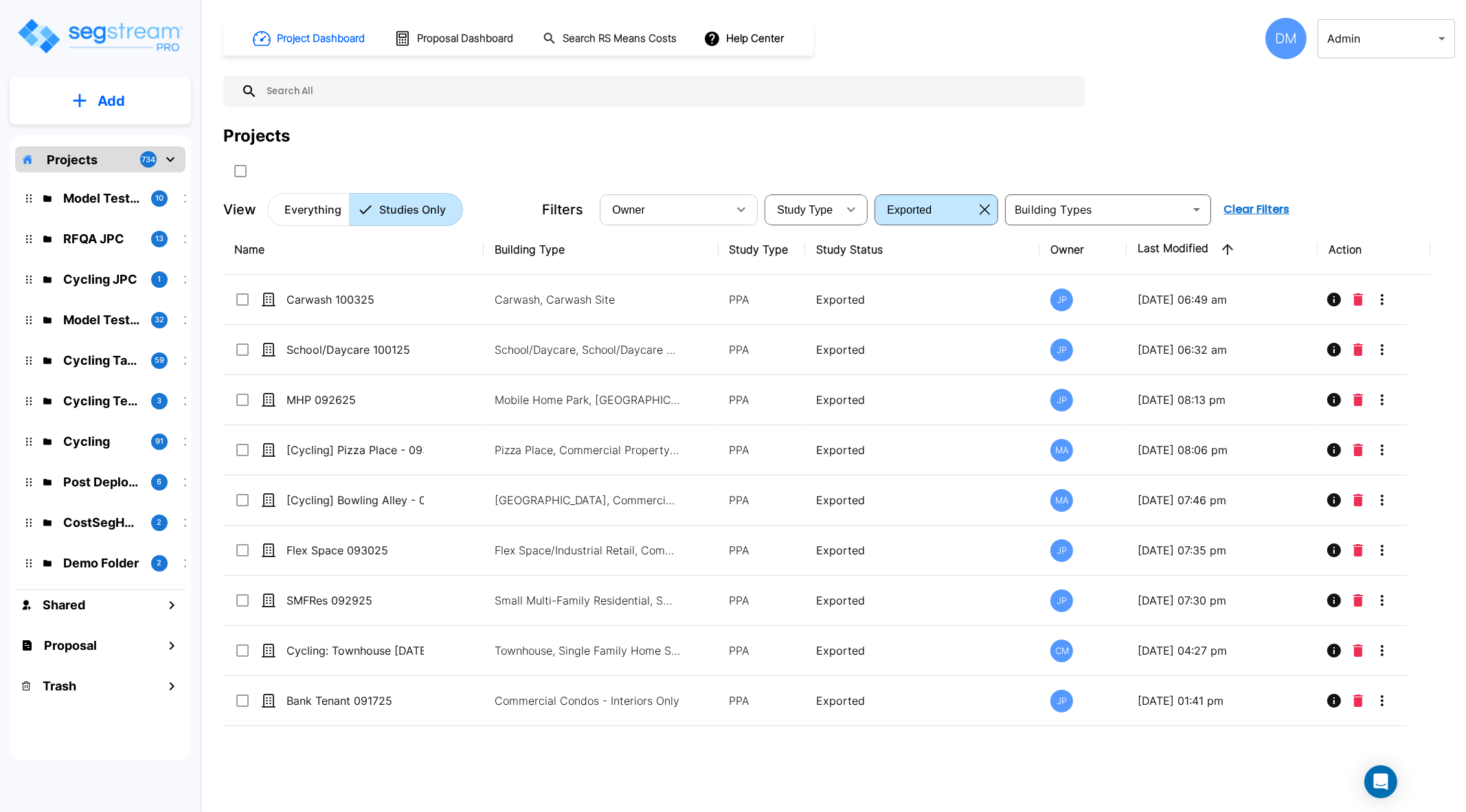
click at [734, 201] on icon "button" at bounding box center [742, 209] width 16 height 16
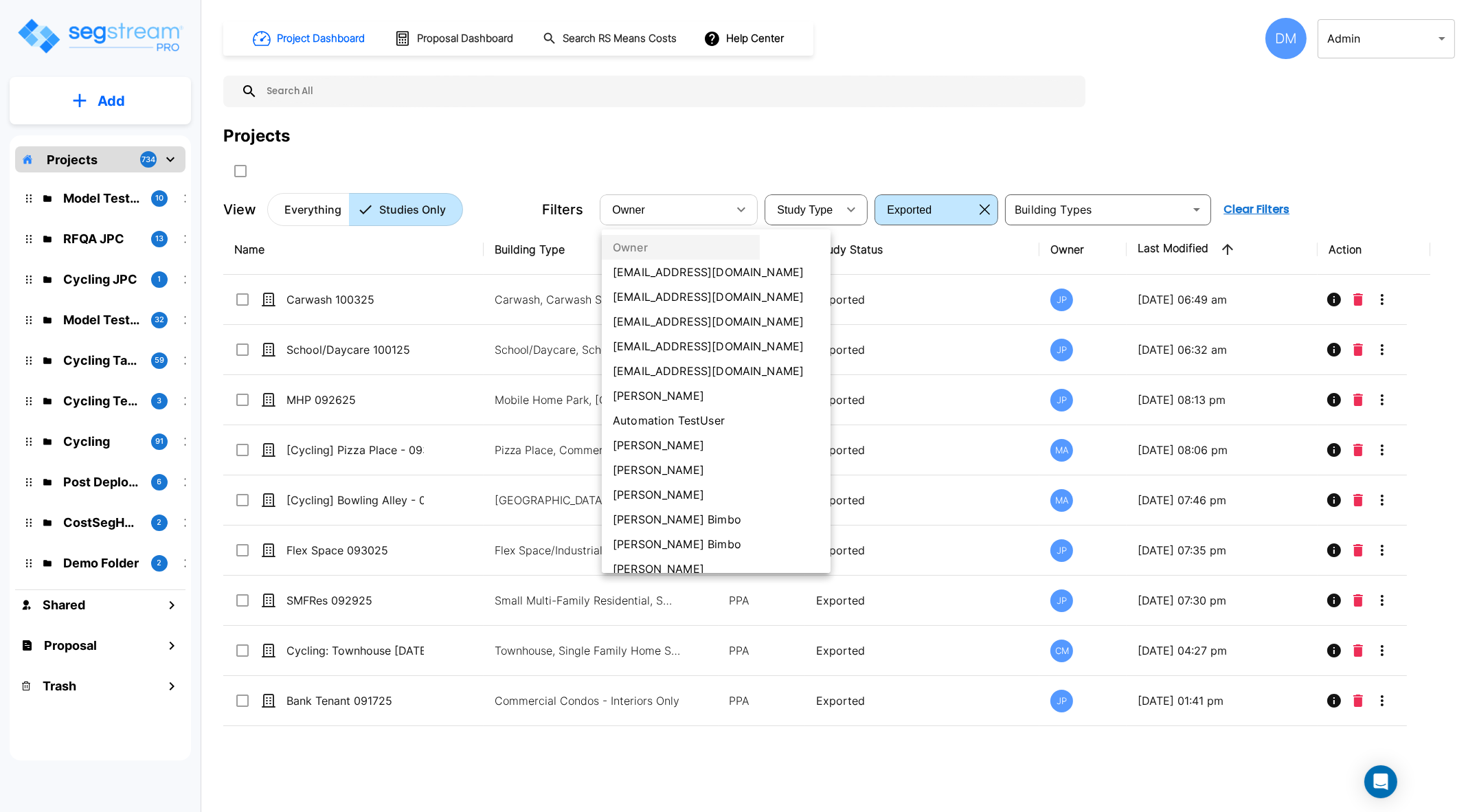
scroll to position [85, 0]
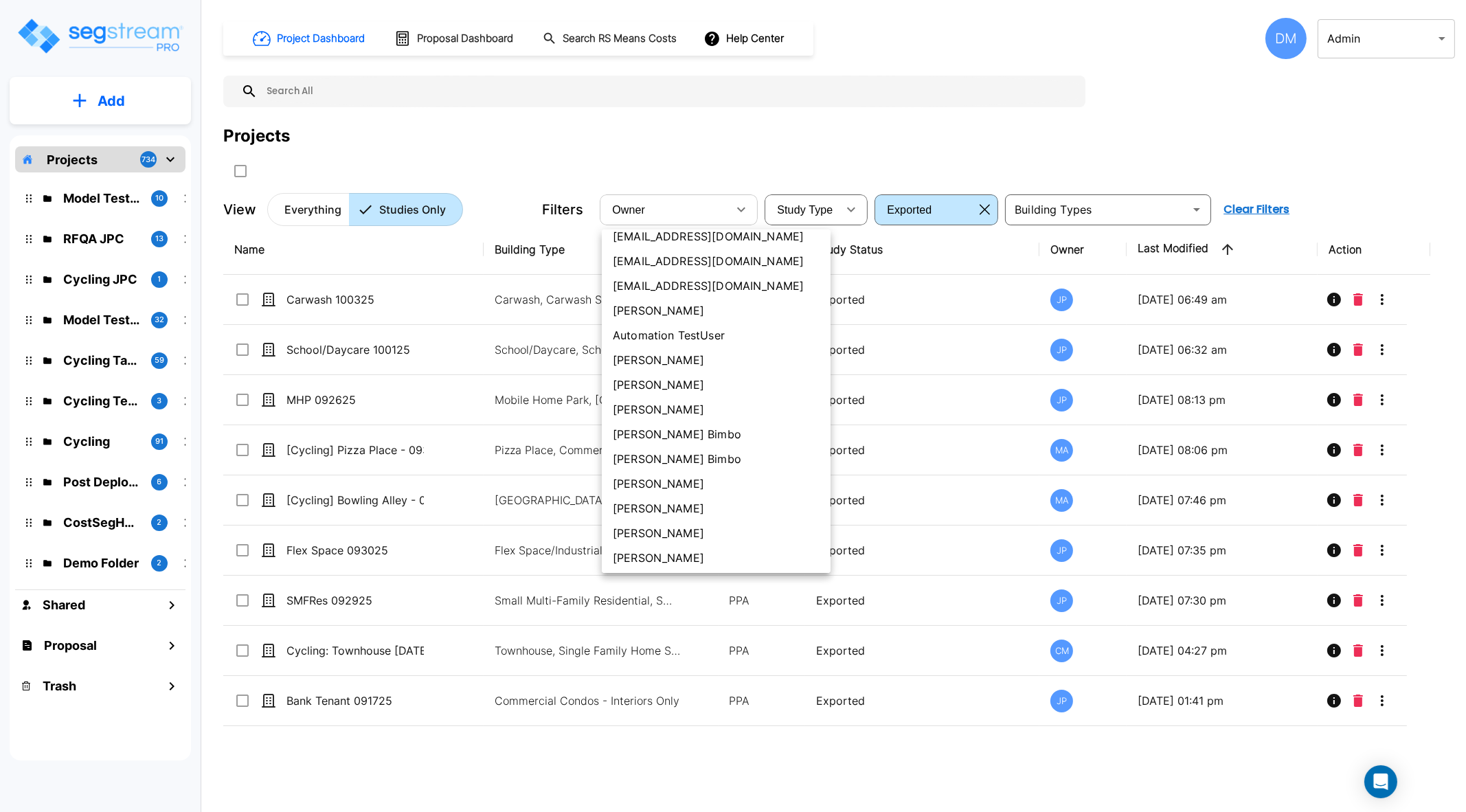
click at [689, 530] on li "[PERSON_NAME]" at bounding box center [715, 533] width 229 height 25
type input "61"
